Goal: Task Accomplishment & Management: Use online tool/utility

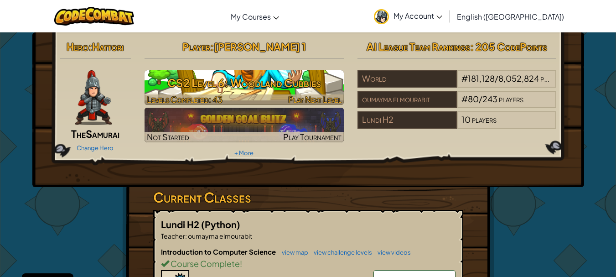
scroll to position [91, 0]
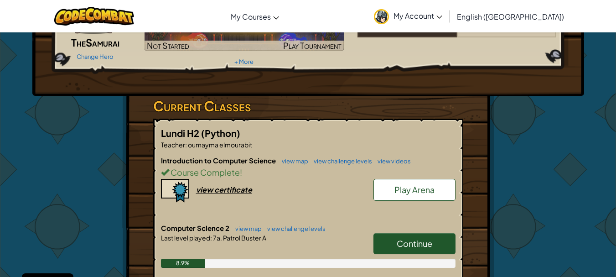
click at [442, 250] on link "Continue" at bounding box center [414, 243] width 82 height 21
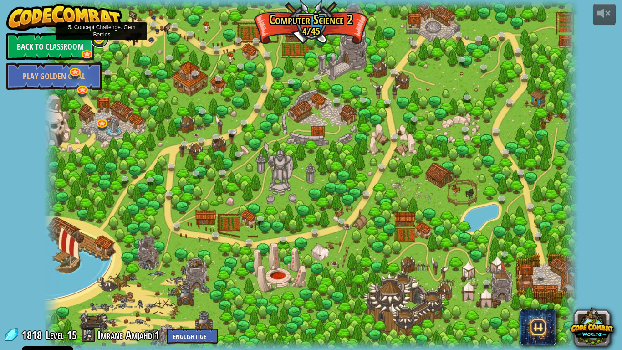
click at [102, 41] on link at bounding box center [100, 39] width 18 height 18
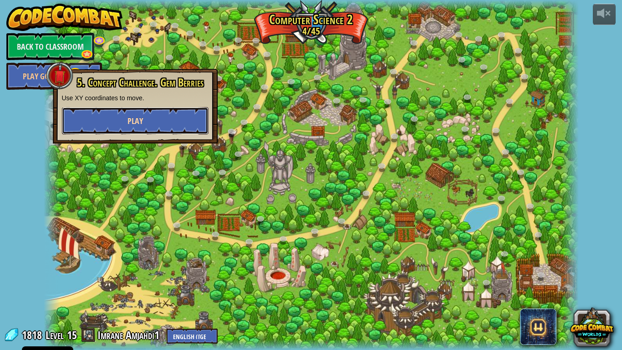
click at [176, 133] on button "Play" at bounding box center [135, 120] width 147 height 27
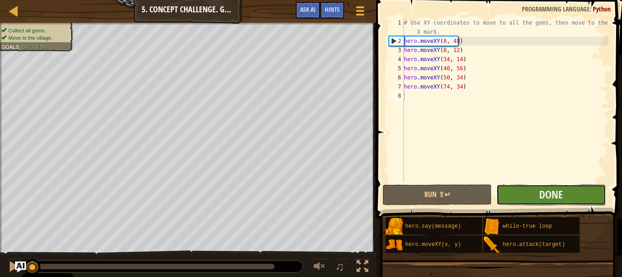
click at [531, 196] on button "Done" at bounding box center [551, 194] width 109 height 21
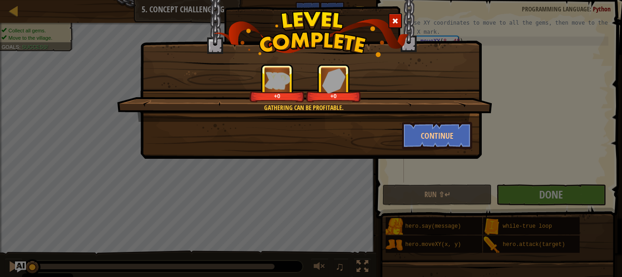
click at [515, 118] on div "Gathering can be profitable. +0 +0 Continue" at bounding box center [311, 138] width 622 height 277
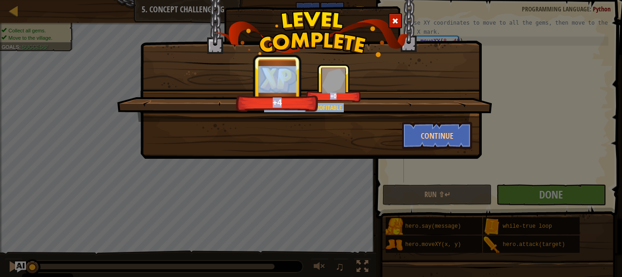
click at [392, 22] on span at bounding box center [395, 21] width 6 height 6
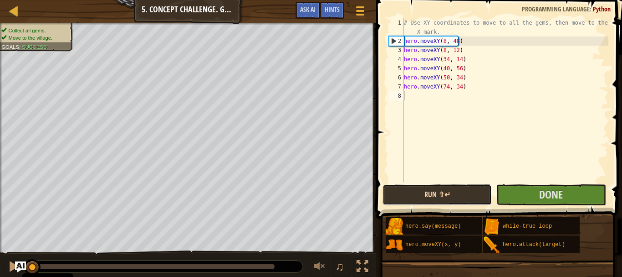
click at [430, 200] on button "Run ⇧↵" at bounding box center [437, 194] width 109 height 21
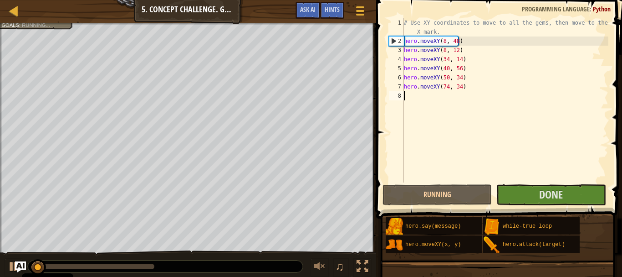
click at [423, 144] on div "# Use XY coordinates to move to all the gems, then move to the red X mark. hero…" at bounding box center [505, 113] width 206 height 191
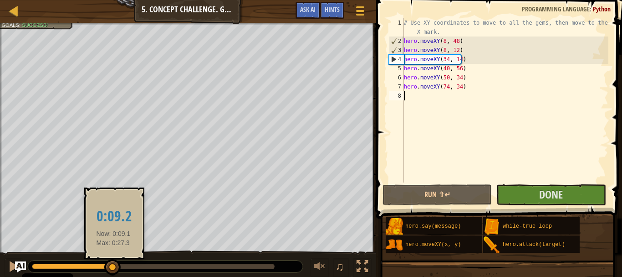
drag, startPoint x: 64, startPoint y: 264, endPoint x: 113, endPoint y: 262, distance: 49.2
click at [113, 262] on div at bounding box center [112, 267] width 16 height 16
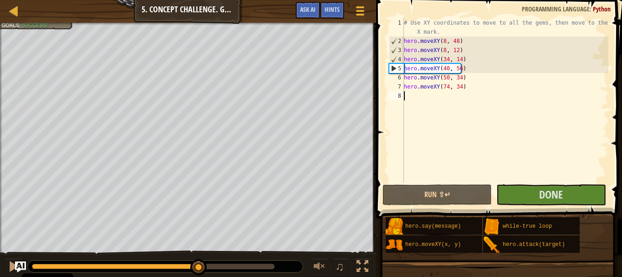
drag, startPoint x: 184, startPoint y: 262, endPoint x: 199, endPoint y: 255, distance: 16.1
click at [199, 255] on div "♫" at bounding box center [188, 263] width 376 height 27
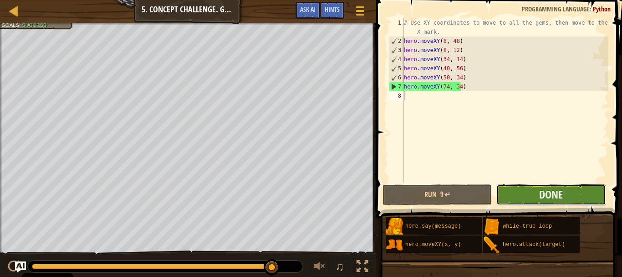
click at [538, 195] on button "Done" at bounding box center [551, 194] width 109 height 21
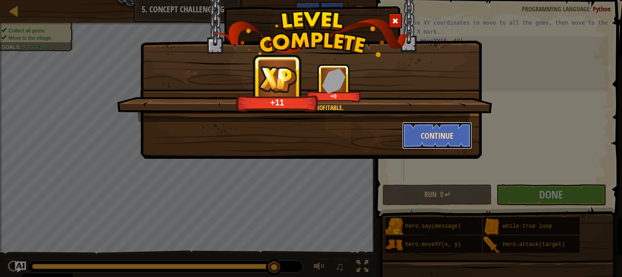
click at [432, 136] on button "Continue" at bounding box center [437, 135] width 71 height 27
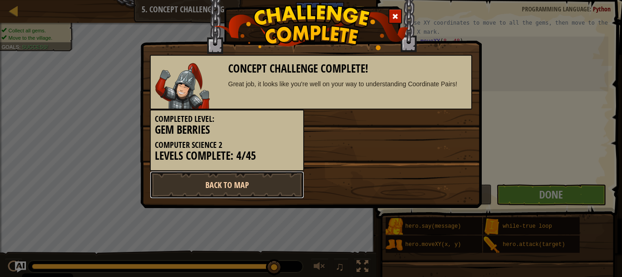
click at [259, 185] on link "Back to Map" at bounding box center [227, 184] width 154 height 27
